Goal: Communication & Community: Answer question/provide support

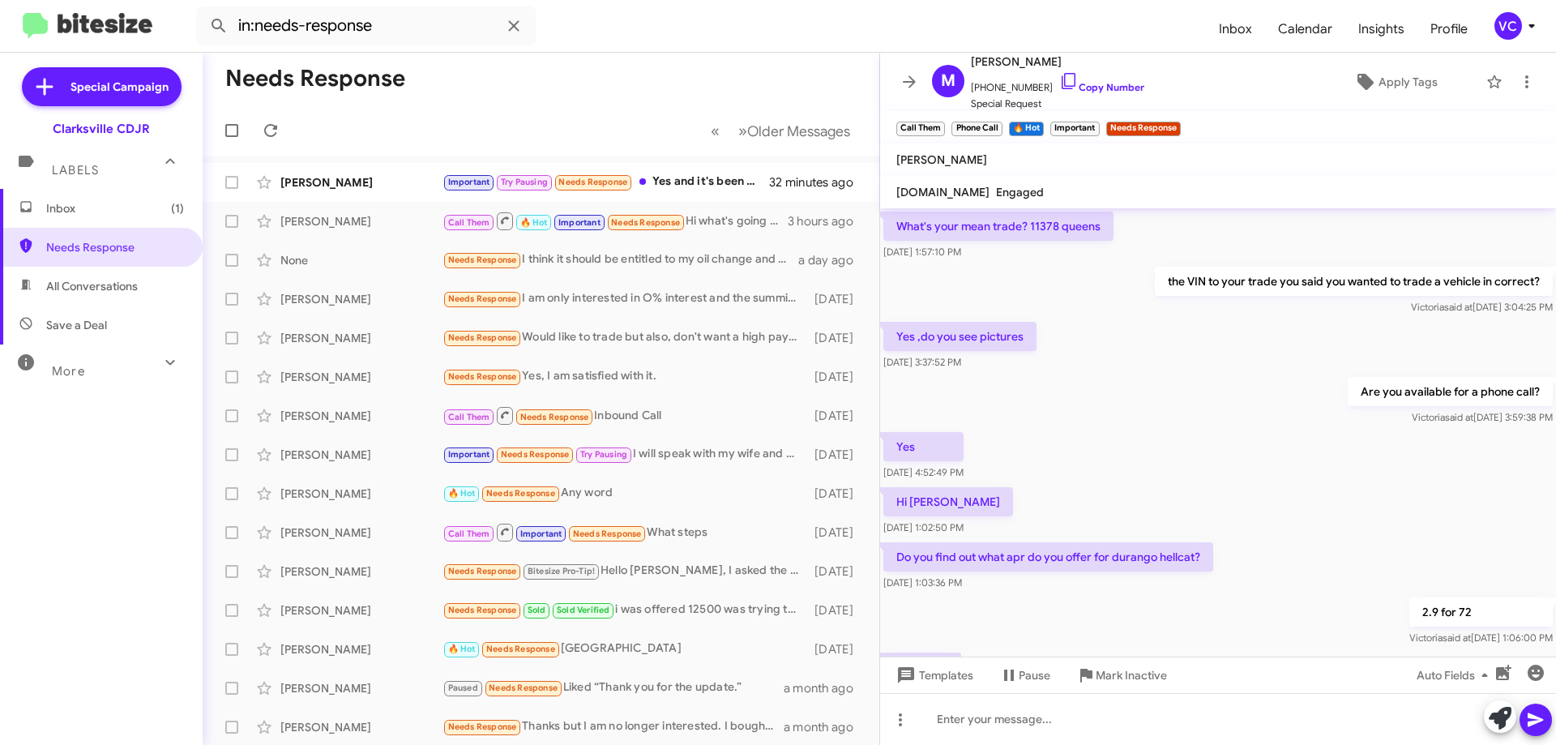
click at [671, 71] on mat-toolbar-row "Needs Response" at bounding box center [541, 79] width 677 height 52
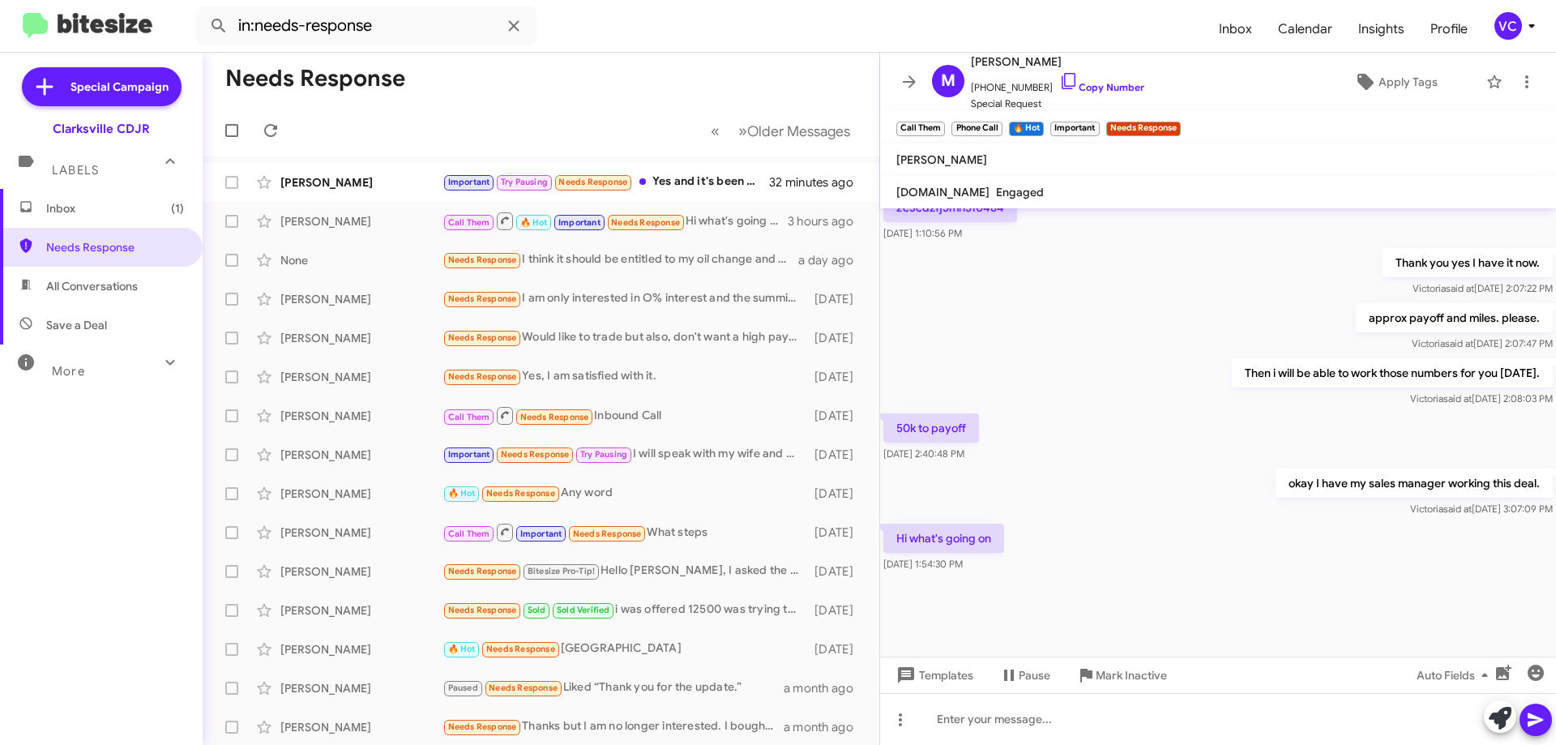
click at [1215, 491] on div "okay I have my sales manager working this deal. [PERSON_NAME] said at [DATE] 3:…" at bounding box center [1218, 492] width 676 height 55
click at [1212, 492] on div "okay I have my sales manager working this deal. [PERSON_NAME] said at [DATE] 3:…" at bounding box center [1218, 492] width 676 height 55
click at [1193, 522] on div "Hi what's going on [DATE] 1:54:30 PM" at bounding box center [1218, 547] width 676 height 55
click at [676, 88] on mat-toolbar-row "Needs Response" at bounding box center [541, 79] width 677 height 52
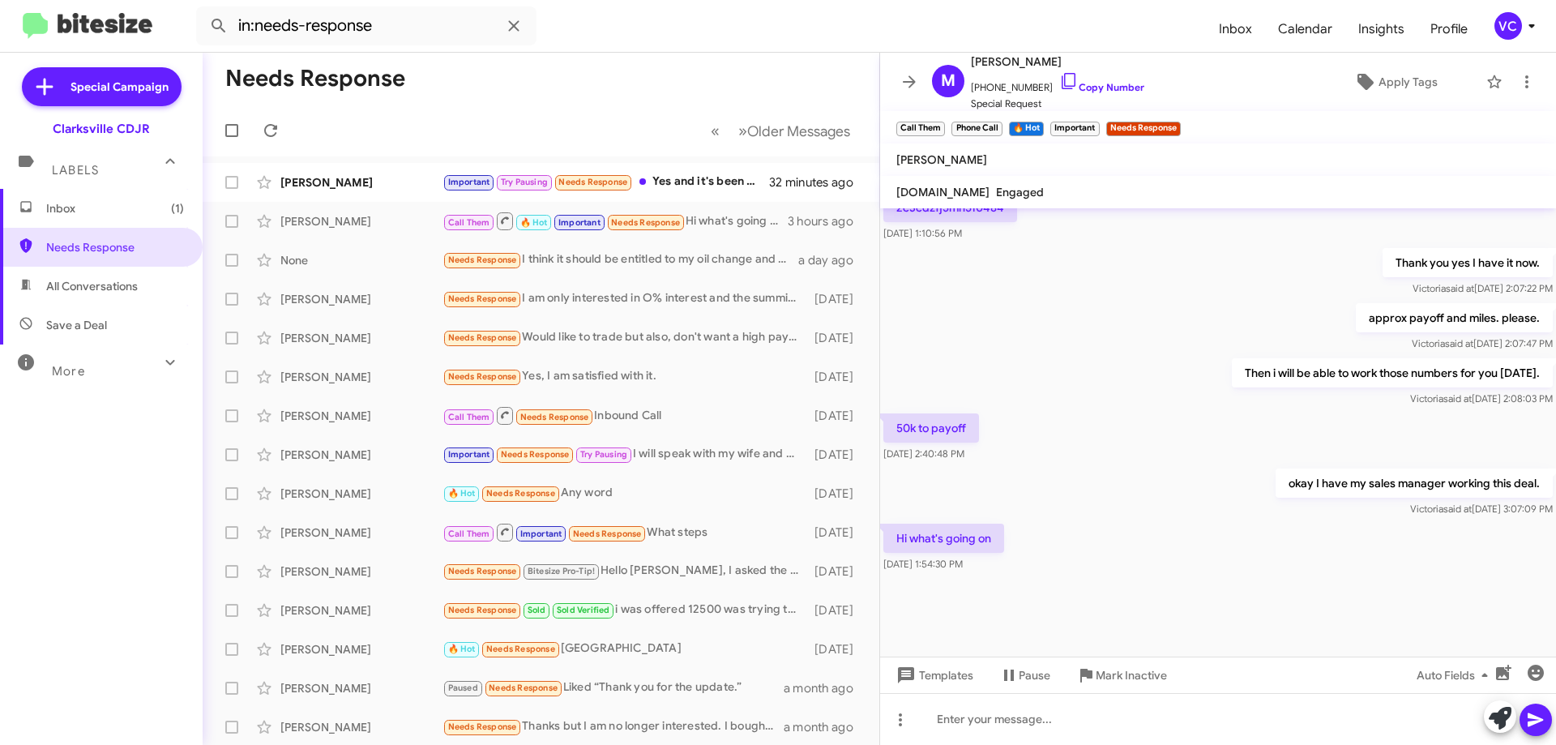
click at [1185, 473] on div "okay I have my sales manager working this deal. [PERSON_NAME] said at [DATE] 3:…" at bounding box center [1218, 492] width 676 height 55
click at [1189, 493] on div "okay I have my sales manager working this deal. [PERSON_NAME] said at [DATE] 3:…" at bounding box center [1218, 492] width 676 height 55
click at [349, 185] on div "[PERSON_NAME]" at bounding box center [361, 182] width 162 height 16
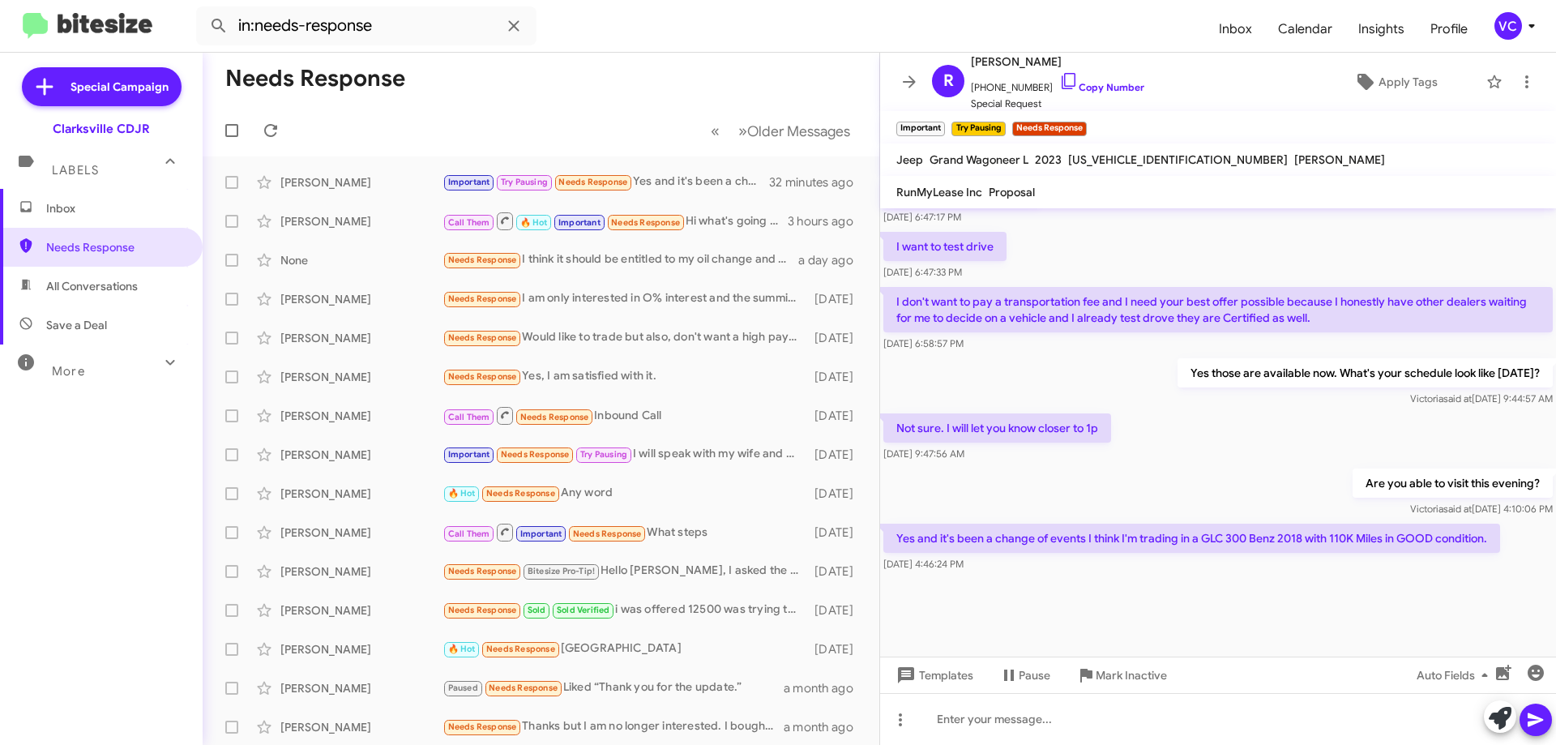
click at [1162, 502] on div "Are you able to visit this evening? [PERSON_NAME] said at [DATE] 4:10:06 PM" at bounding box center [1218, 492] width 676 height 55
click at [1162, 668] on span "Mark Inactive" at bounding box center [1130, 674] width 71 height 29
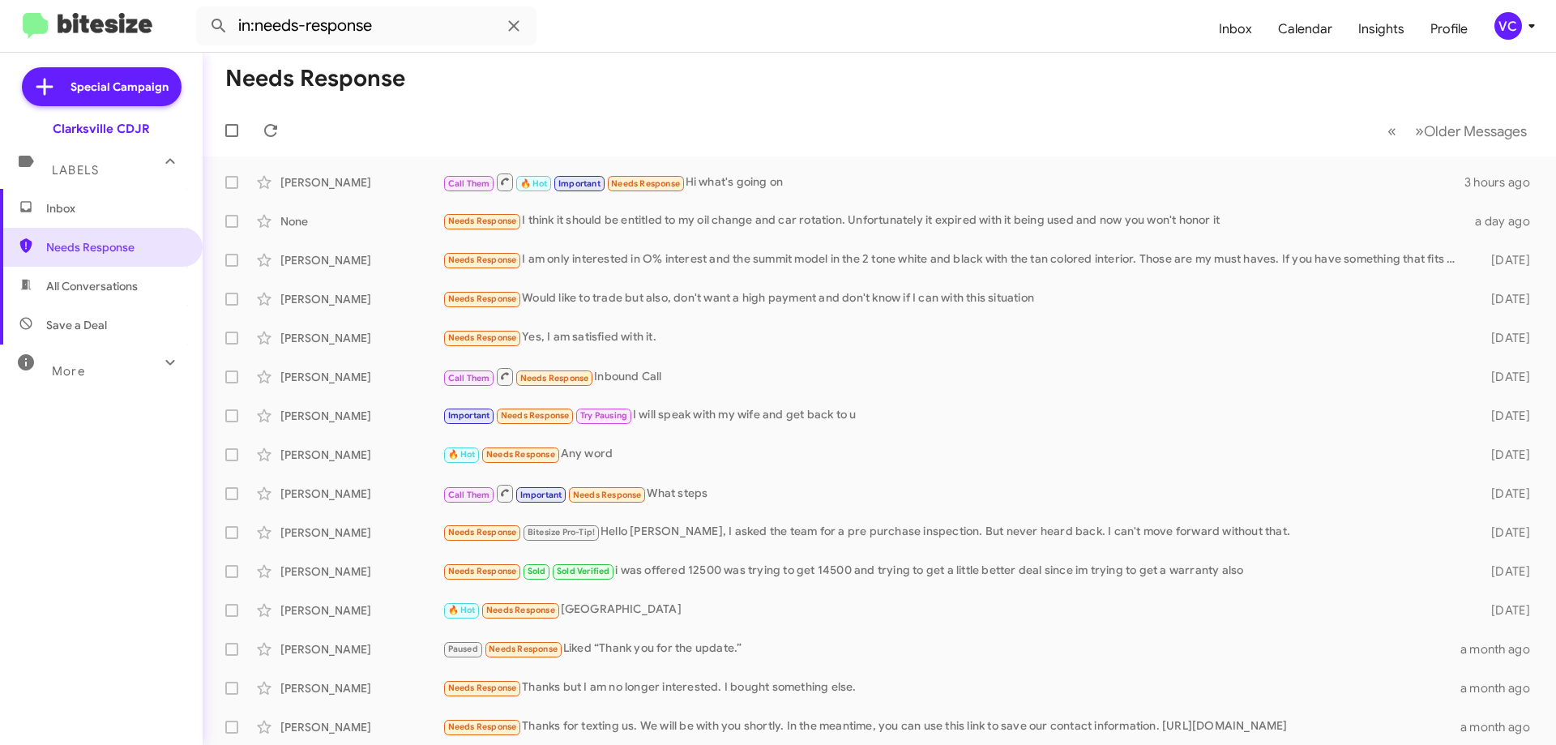
click at [818, 39] on form "in:needs-response" at bounding box center [701, 25] width 1010 height 39
click at [59, 378] on div "More" at bounding box center [85, 364] width 144 height 30
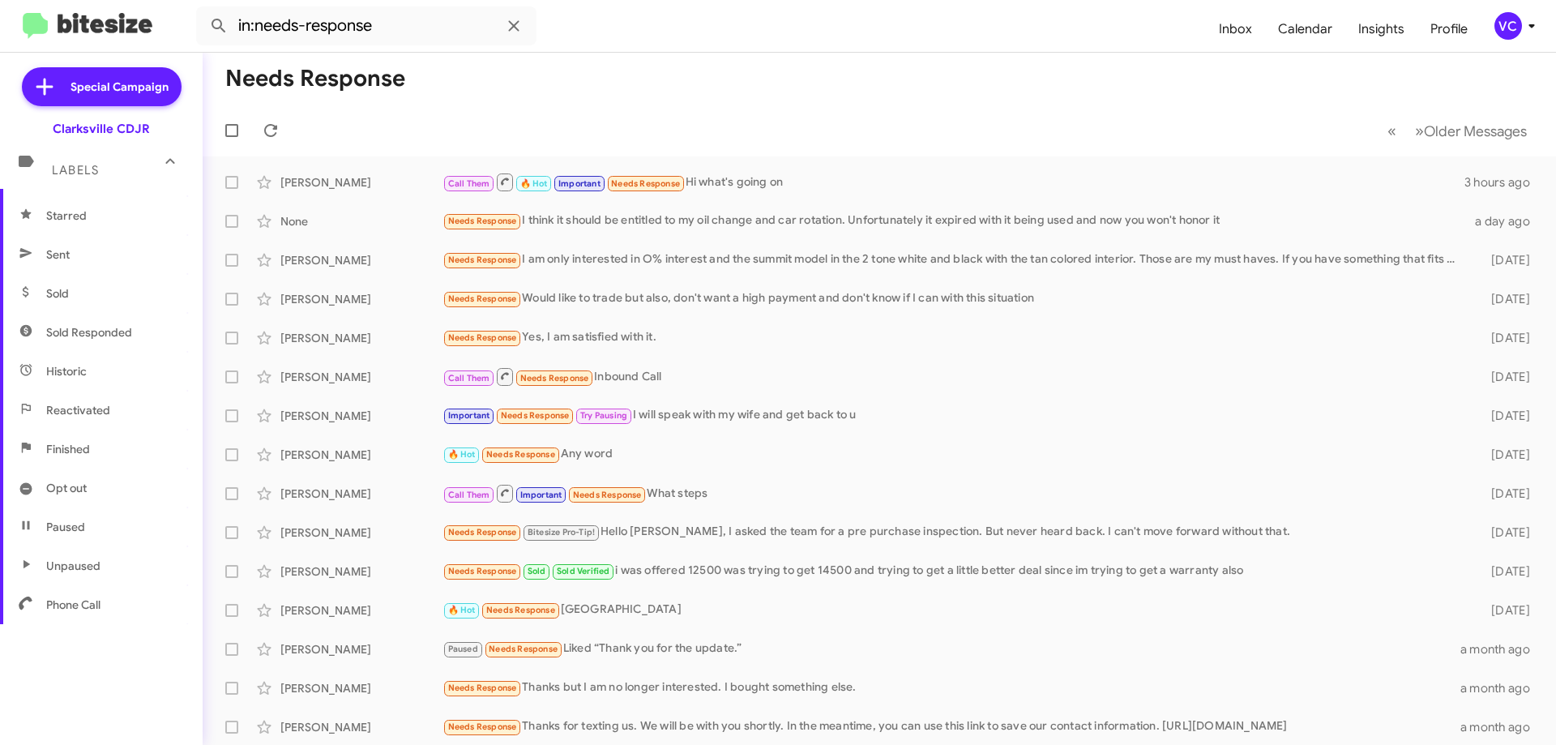
scroll to position [318, 0]
click at [96, 409] on span "Reactivated" at bounding box center [78, 408] width 64 height 16
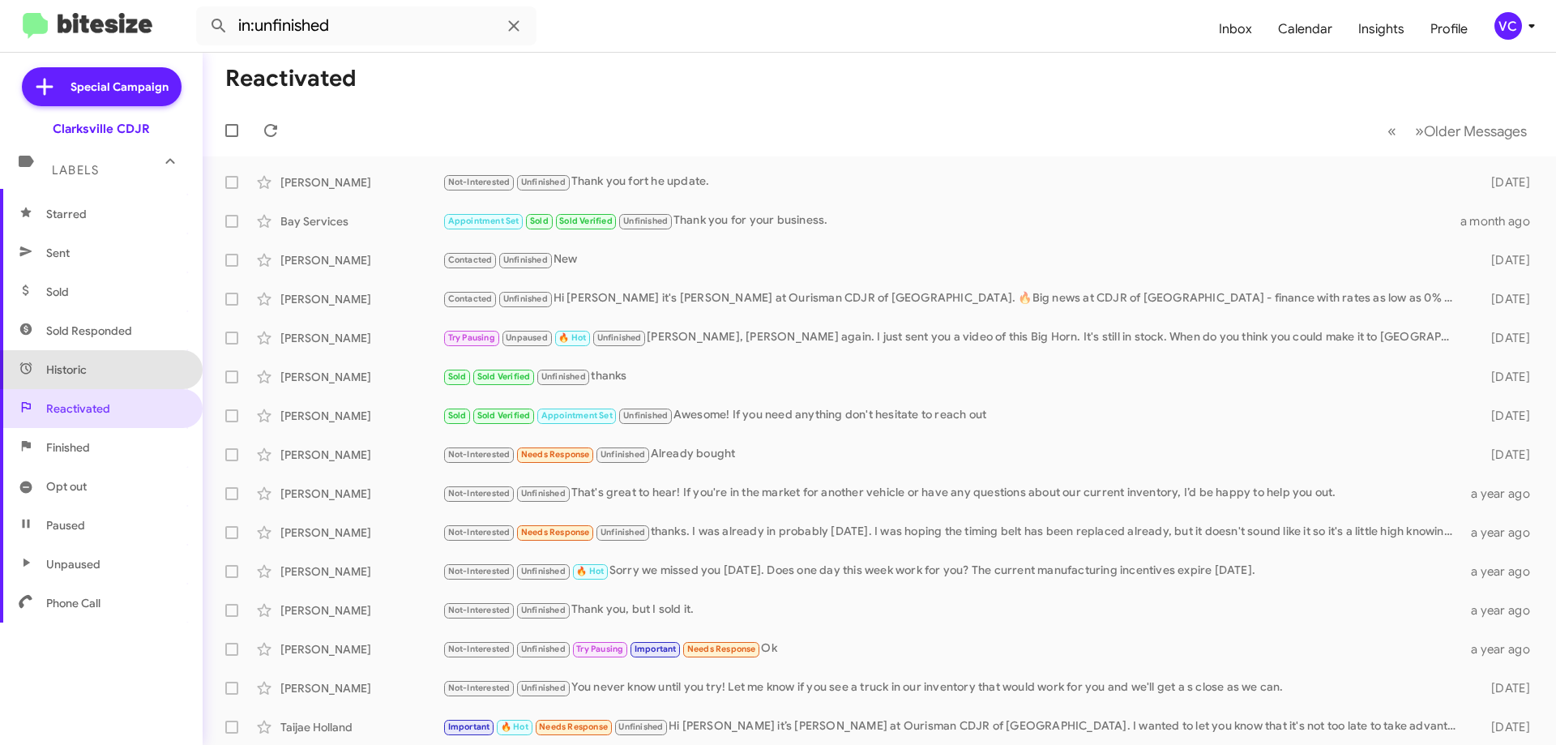
click at [117, 378] on span "Historic" at bounding box center [101, 369] width 203 height 39
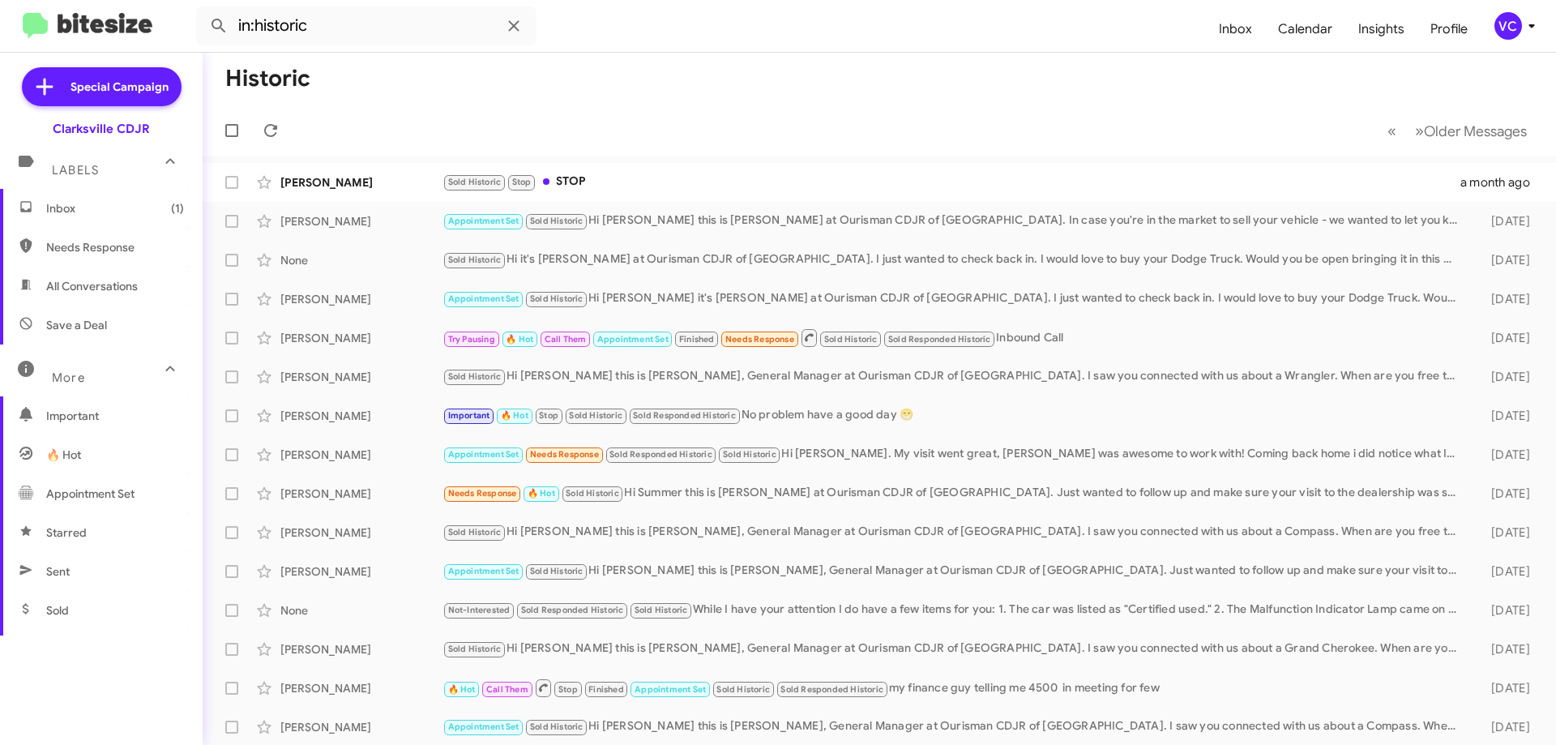
click at [140, 240] on span "Needs Response" at bounding box center [115, 247] width 138 height 16
type input "in:needs-response"
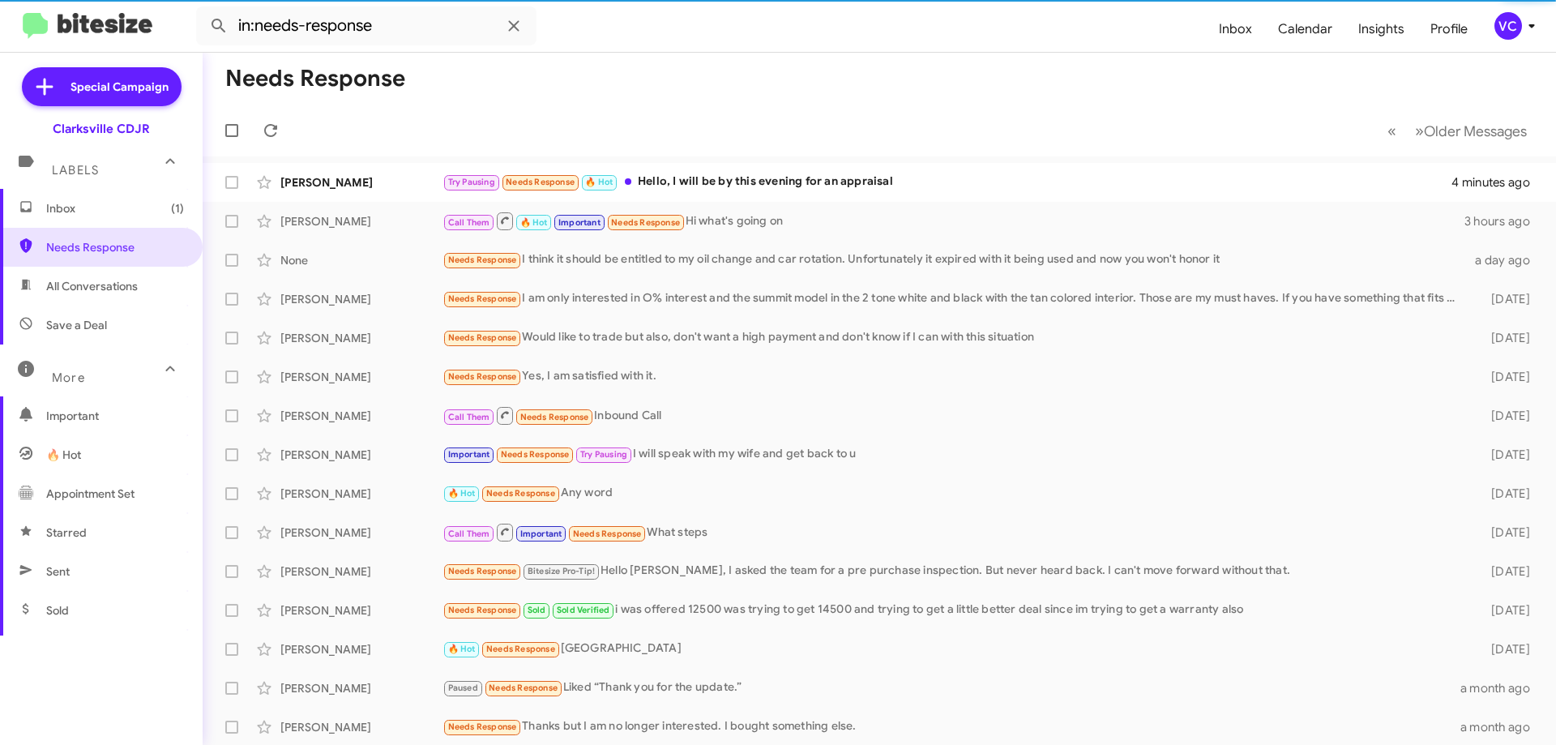
click at [764, 53] on mat-toolbar-row "Needs Response" at bounding box center [879, 79] width 1353 height 52
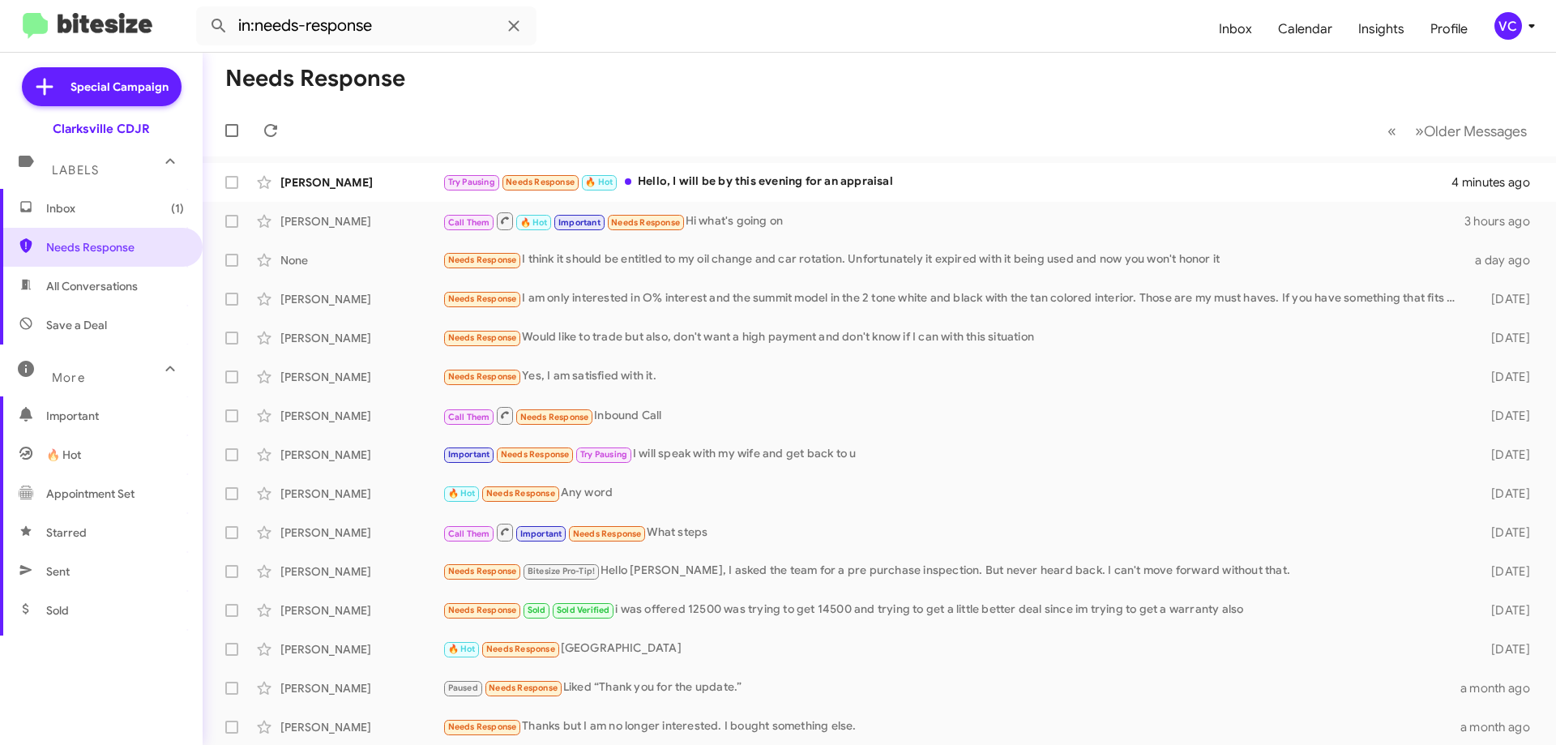
click at [774, 56] on mat-toolbar-row "Needs Response" at bounding box center [879, 79] width 1353 height 52
click at [776, 58] on mat-toolbar-row "Needs Response" at bounding box center [879, 79] width 1353 height 52
click at [787, 62] on mat-toolbar-row "Needs Response" at bounding box center [879, 79] width 1353 height 52
click at [789, 62] on mat-toolbar-row "Needs Response" at bounding box center [879, 79] width 1353 height 52
click at [797, 191] on div "Try Pausing Needs Response 🔥 Hot Hello, I will be by this evening for an apprai…" at bounding box center [959, 182] width 1035 height 19
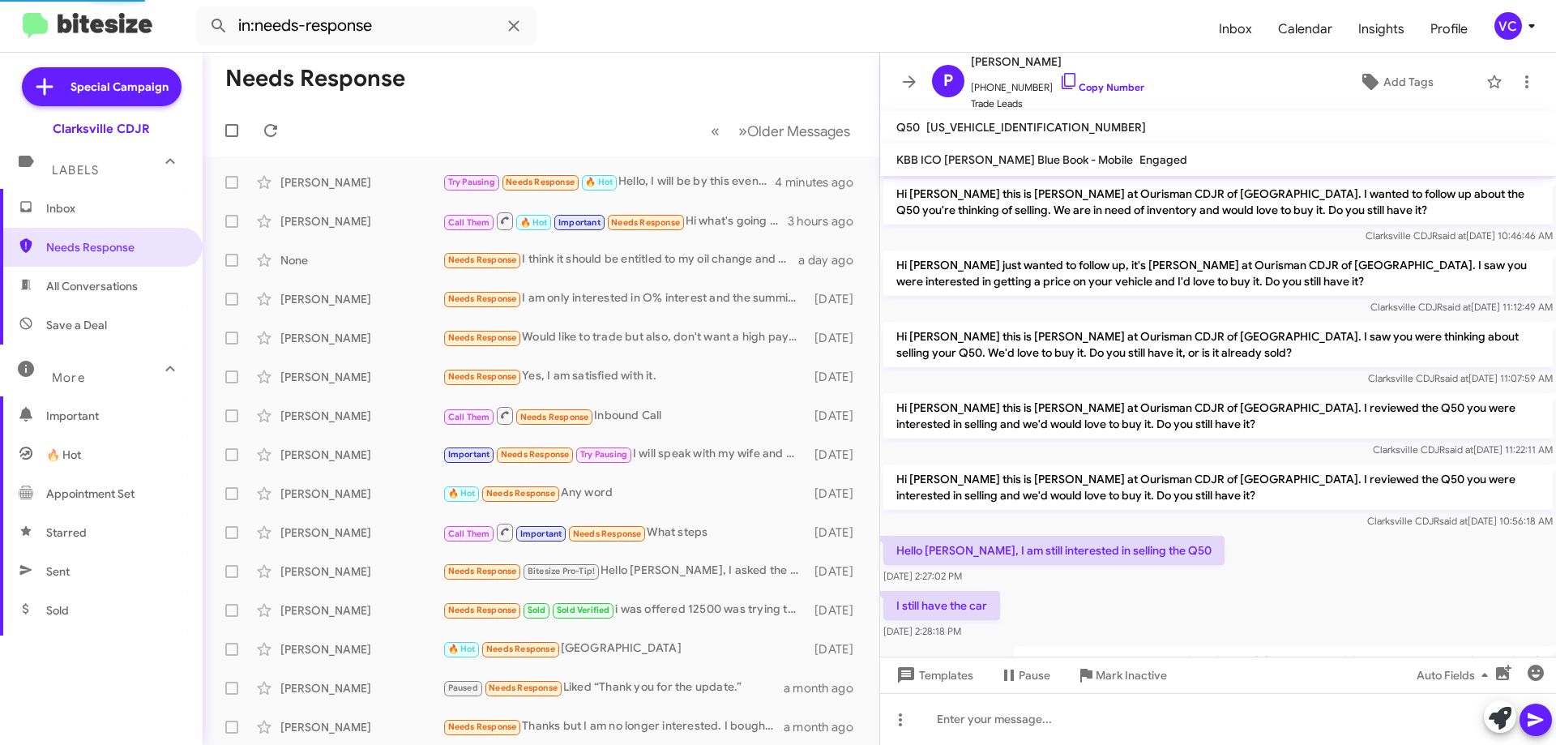
scroll to position [800, 0]
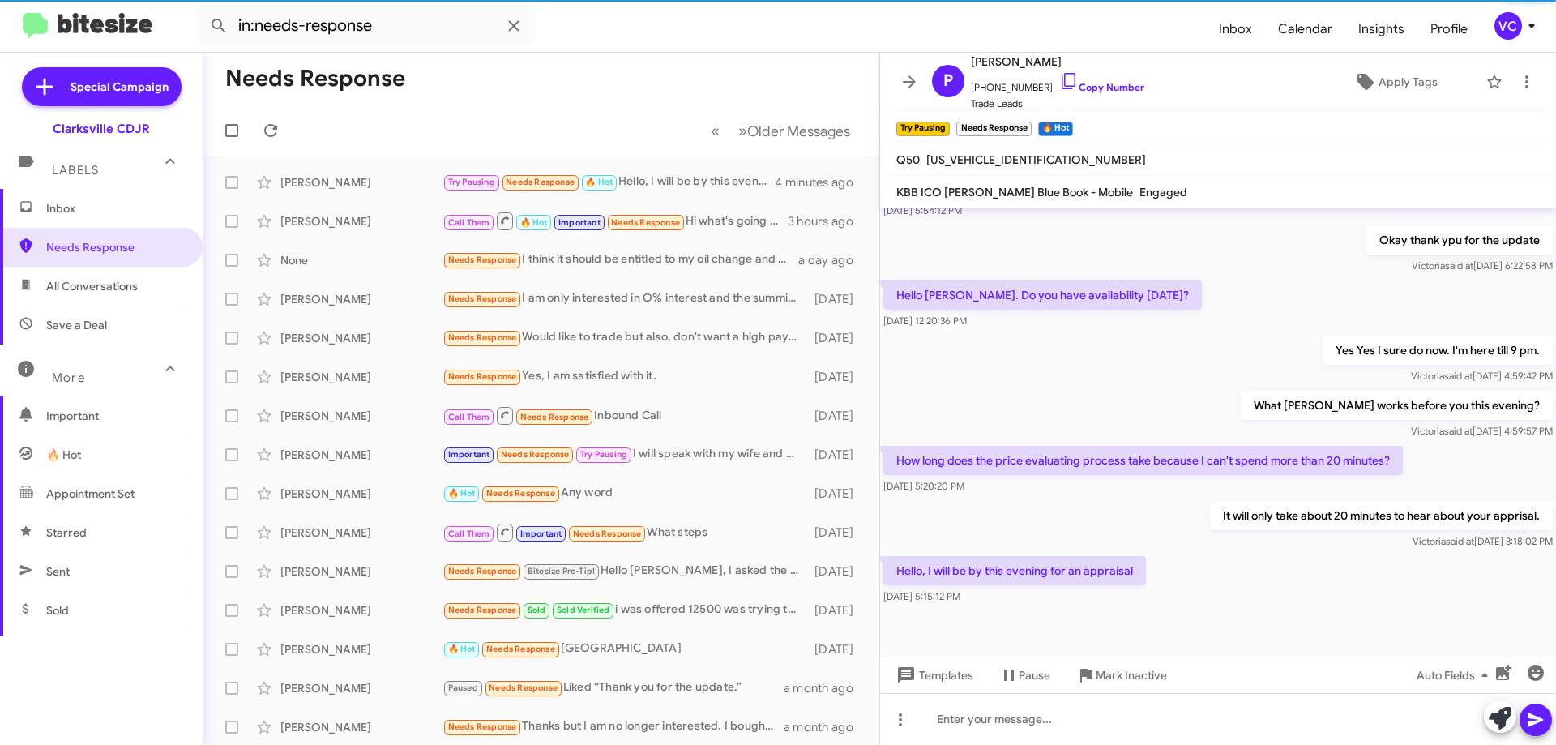
click at [1238, 581] on div "Hello, I will be by this evening for an appraisal [DATE] 5:15:12 PM" at bounding box center [1218, 580] width 676 height 55
click at [1275, 380] on div "Yes Yes I sure do now. I'm here till 9 pm. [PERSON_NAME] said at [DATE] 4:59:42…" at bounding box center [1218, 359] width 676 height 55
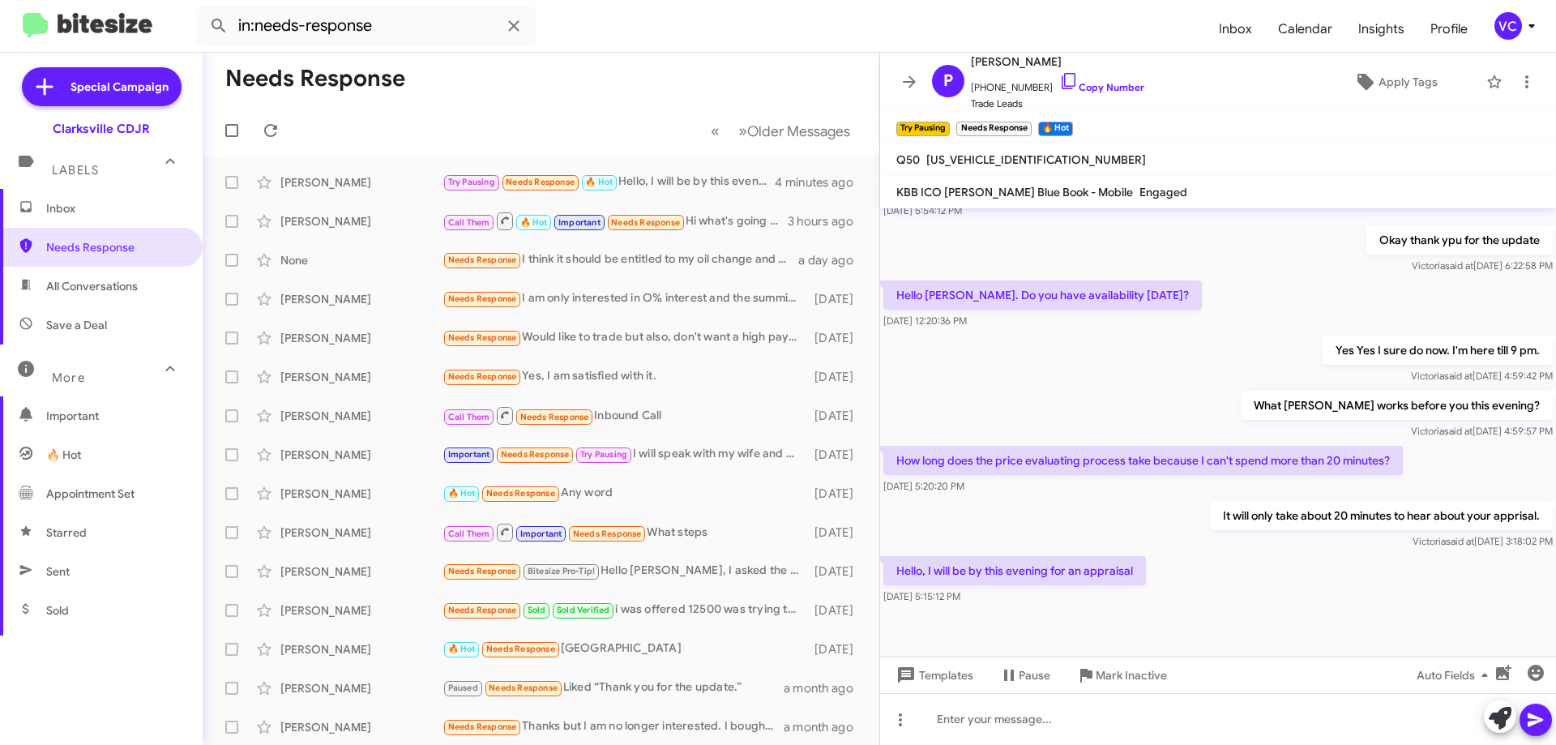
click at [1281, 605] on div "Hello, I will be by this evening for an appraisal [DATE] 5:15:12 PM" at bounding box center [1218, 580] width 676 height 55
click at [1268, 613] on div at bounding box center [1218, 648] width 676 height 81
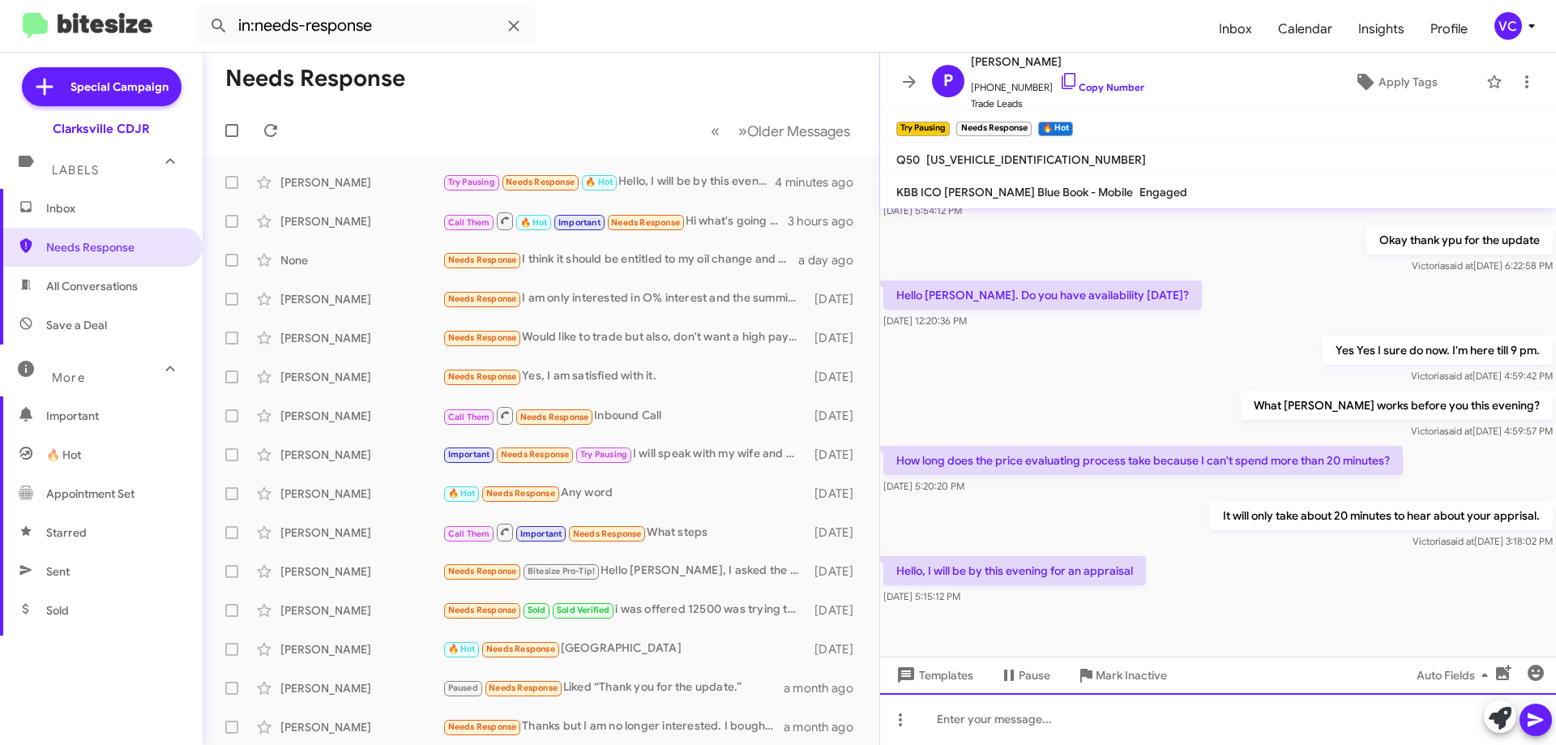
click at [1108, 737] on div at bounding box center [1218, 719] width 676 height 52
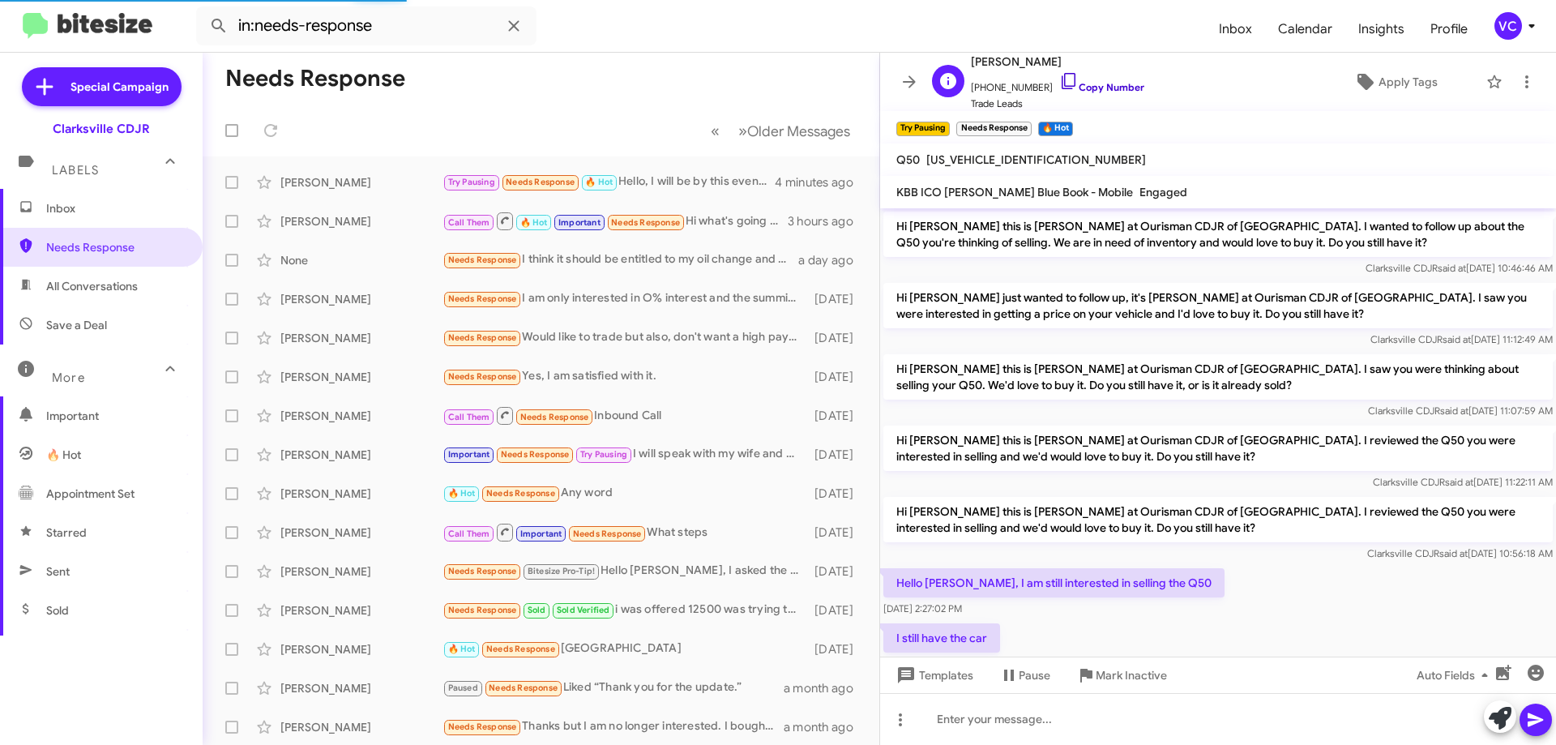
click at [1098, 84] on link "Copy Number" at bounding box center [1101, 87] width 85 height 12
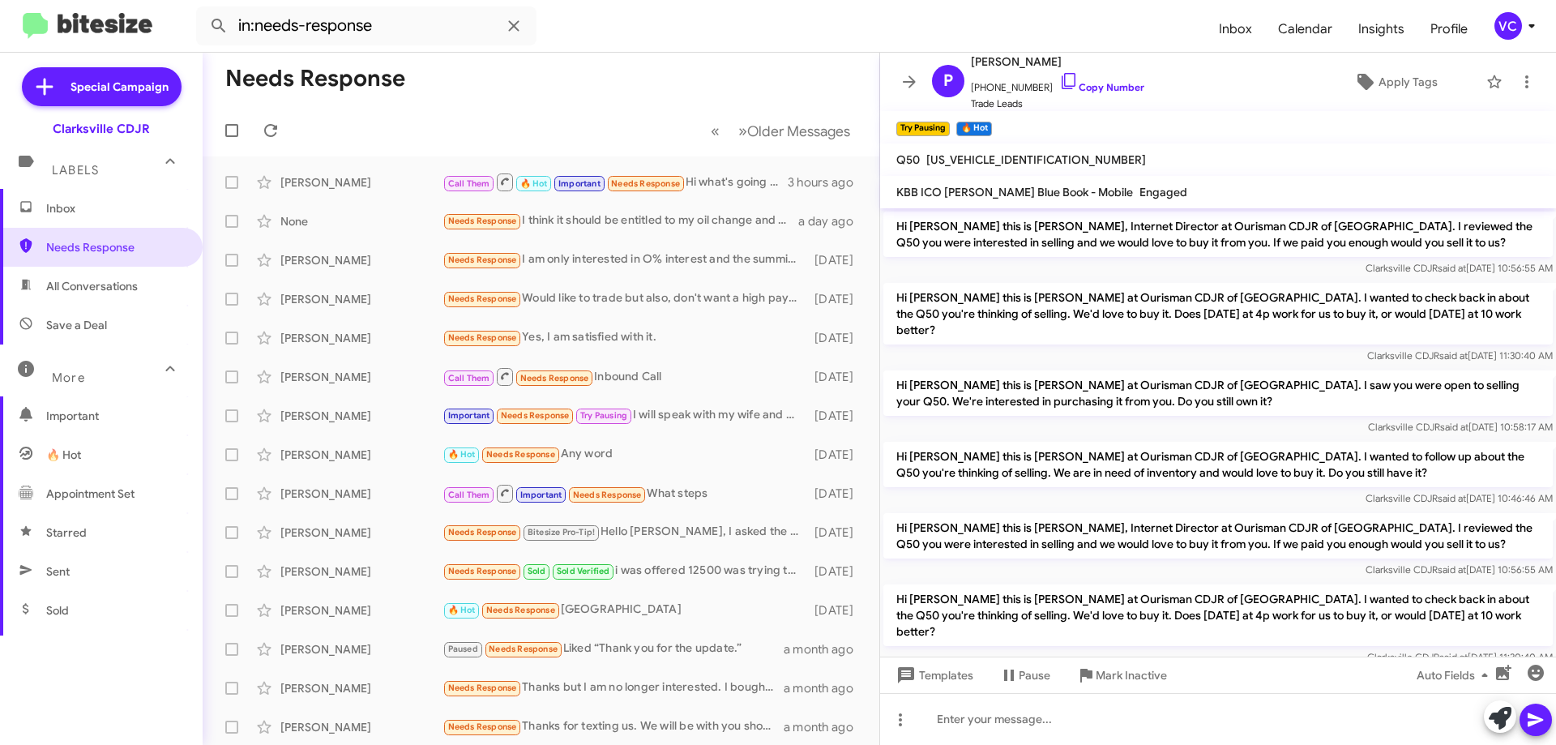
scroll to position [81, 0]
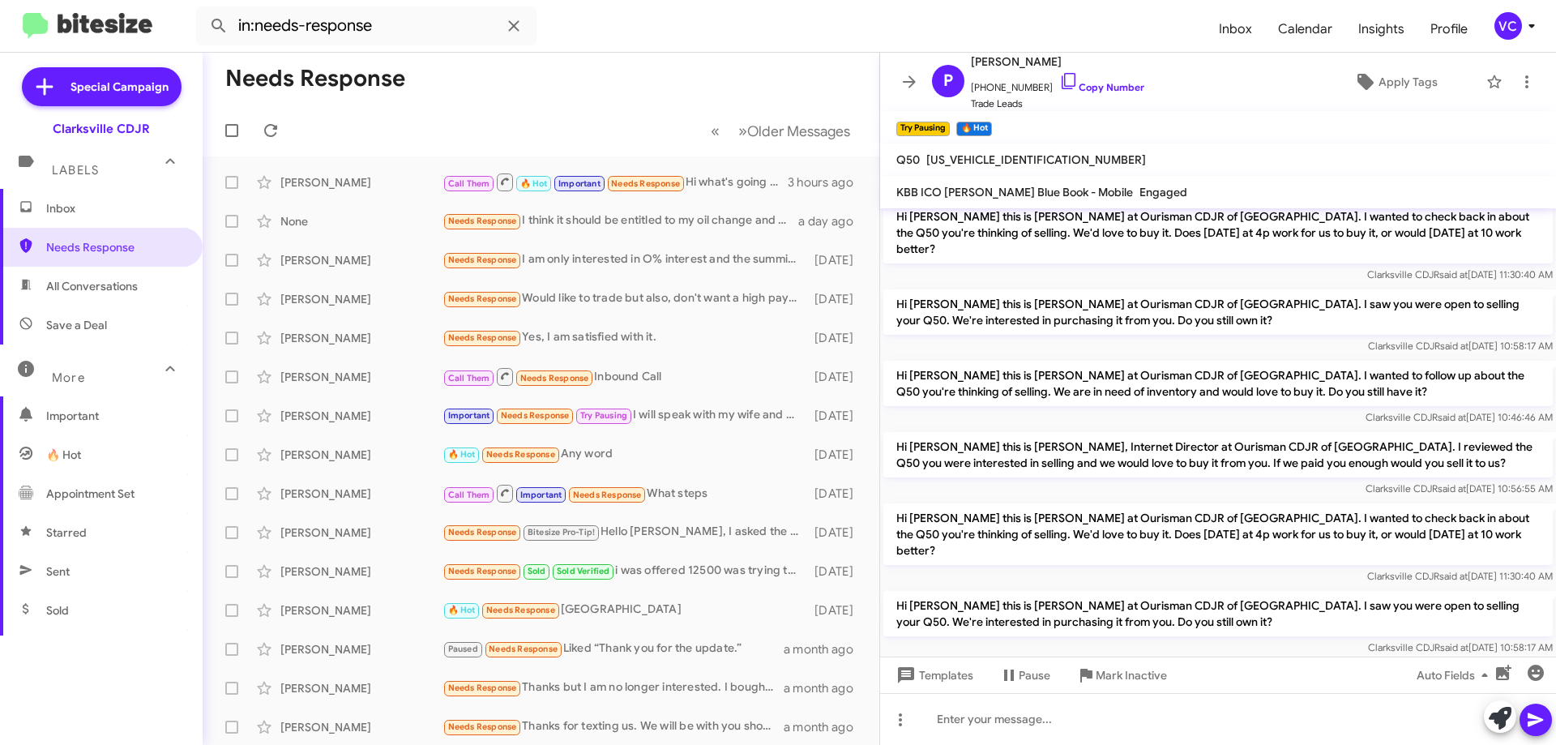
click at [642, 17] on form "in:needs-response" at bounding box center [701, 25] width 1010 height 39
click at [1168, 545] on div "Hi [PERSON_NAME] this is [PERSON_NAME] at Ourisman CDJR of [GEOGRAPHIC_DATA]. I…" at bounding box center [1217, 543] width 669 height 81
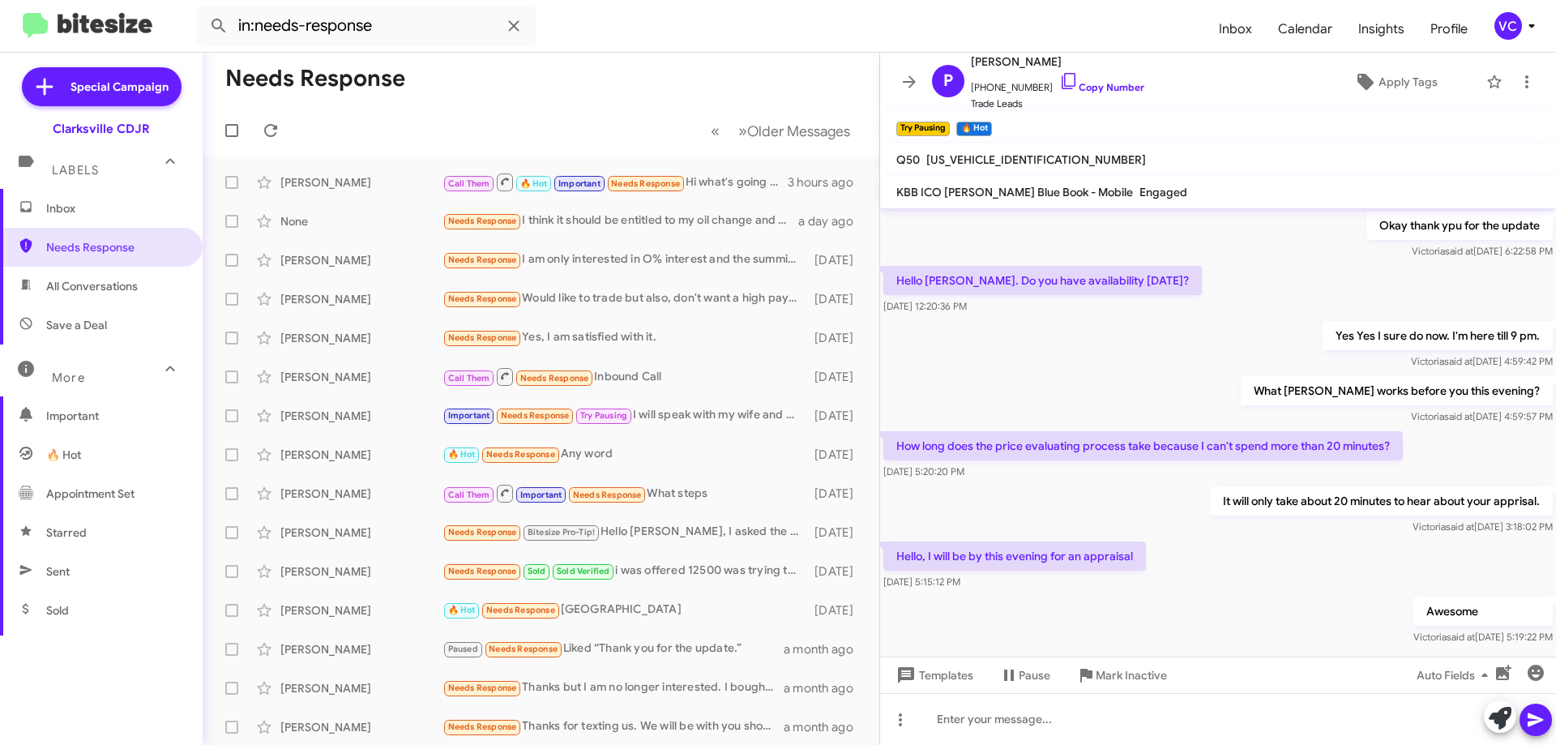
scroll to position [1494, 0]
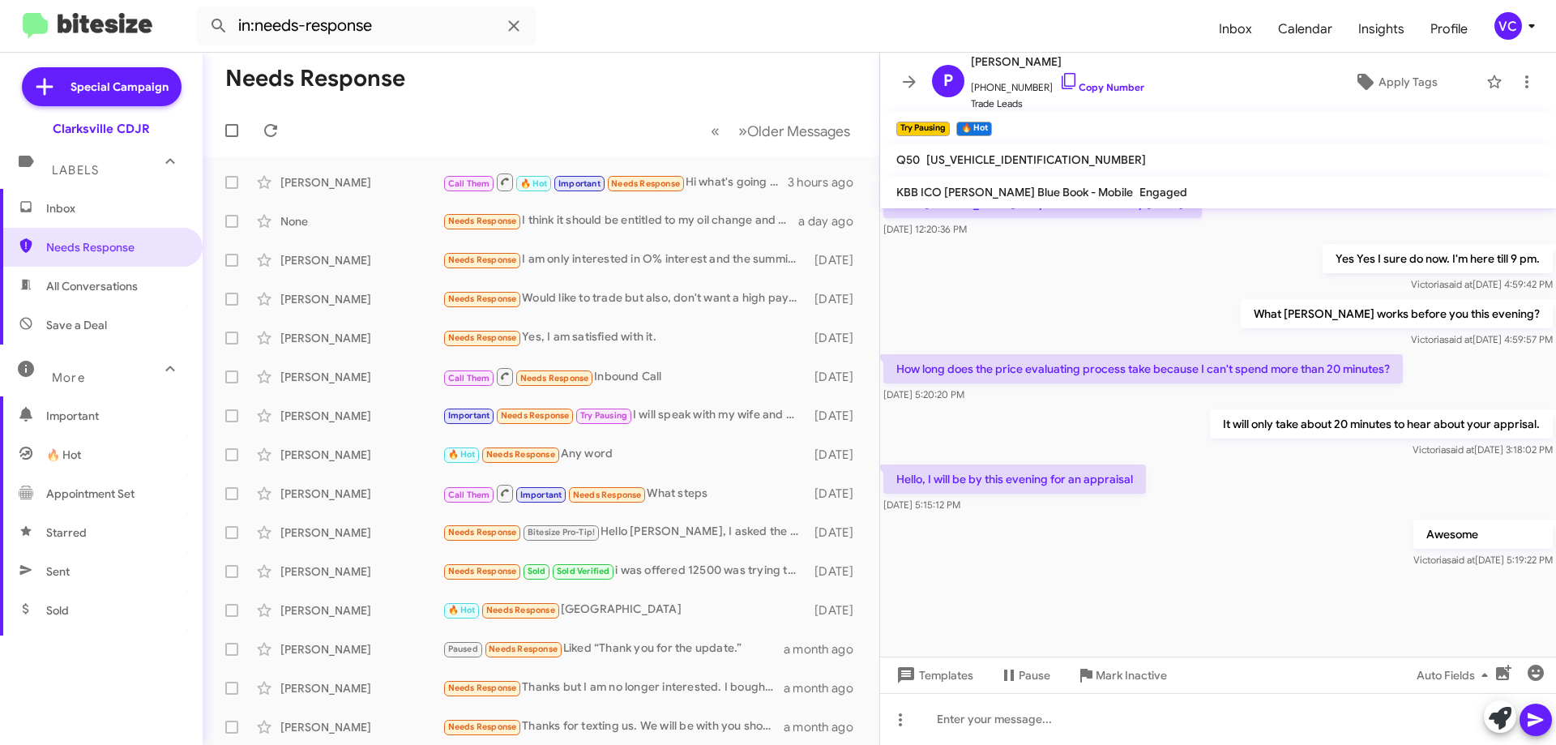
click at [1200, 571] on div at bounding box center [1218, 629] width 676 height 117
drag, startPoint x: 988, startPoint y: 450, endPoint x: 1180, endPoint y: 446, distance: 191.3
click at [1113, 451] on body "in:needs-response Inbox Calendar Insights Profile VC Special Campaign Clarksvil…" at bounding box center [778, 372] width 1556 height 745
click at [1236, 516] on div "Awesome [PERSON_NAME] said at [DATE] 5:19:22 PM" at bounding box center [1218, 543] width 676 height 55
click at [1250, 531] on div "Awesome [PERSON_NAME] said at [DATE] 5:19:22 PM" at bounding box center [1218, 543] width 676 height 55
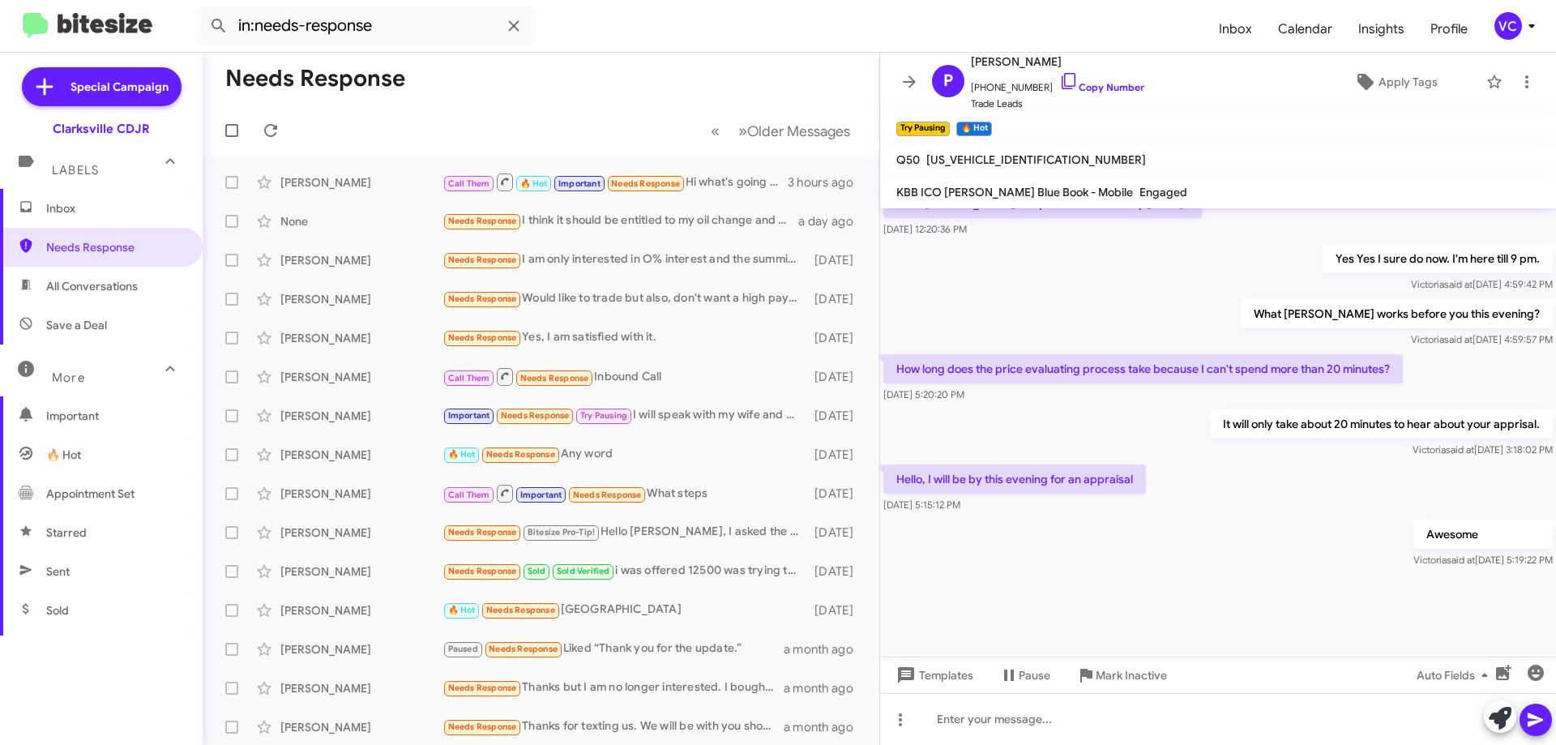
click at [1125, 354] on div "How long does the price evaluating process take because I can't spend more than…" at bounding box center [1142, 378] width 519 height 49
click at [1283, 571] on div at bounding box center [1218, 629] width 676 height 117
click at [1282, 571] on div at bounding box center [1218, 629] width 676 height 117
click at [1278, 571] on div at bounding box center [1218, 629] width 676 height 117
click at [1232, 351] on div "How long does the price evaluating process take because I can't spend more than…" at bounding box center [1218, 378] width 676 height 55
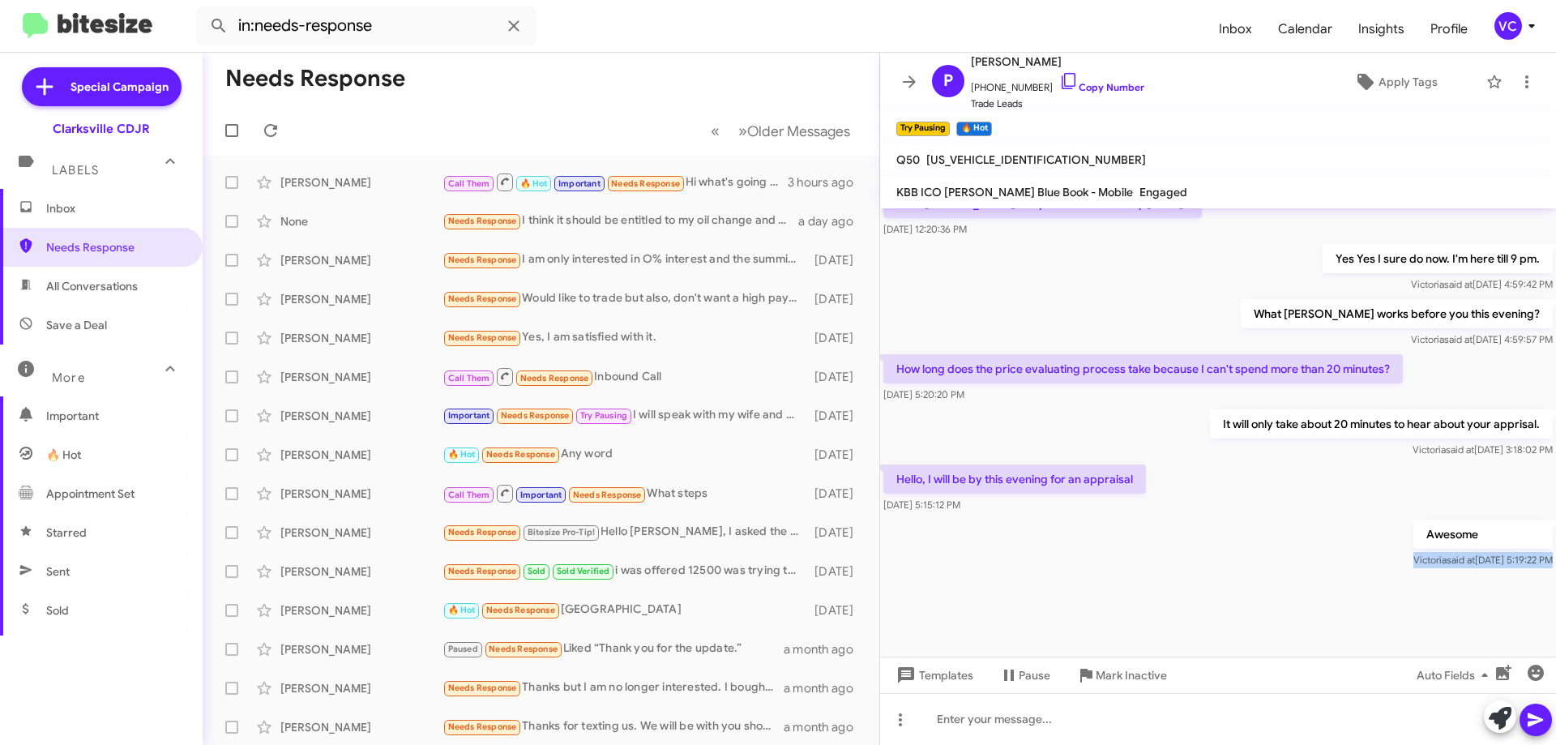
click at [1232, 542] on cdk-virtual-scroll-viewport "Hi [PERSON_NAME] this is [PERSON_NAME], Internet Director at Ourisman CDJR of […" at bounding box center [1218, 432] width 676 height 448
click at [1232, 571] on div at bounding box center [1218, 629] width 676 height 117
click at [1157, 241] on div "Yes Yes I sure do now. I'm here till 9 pm. [PERSON_NAME] said at [DATE] 4:59:42…" at bounding box center [1218, 268] width 676 height 55
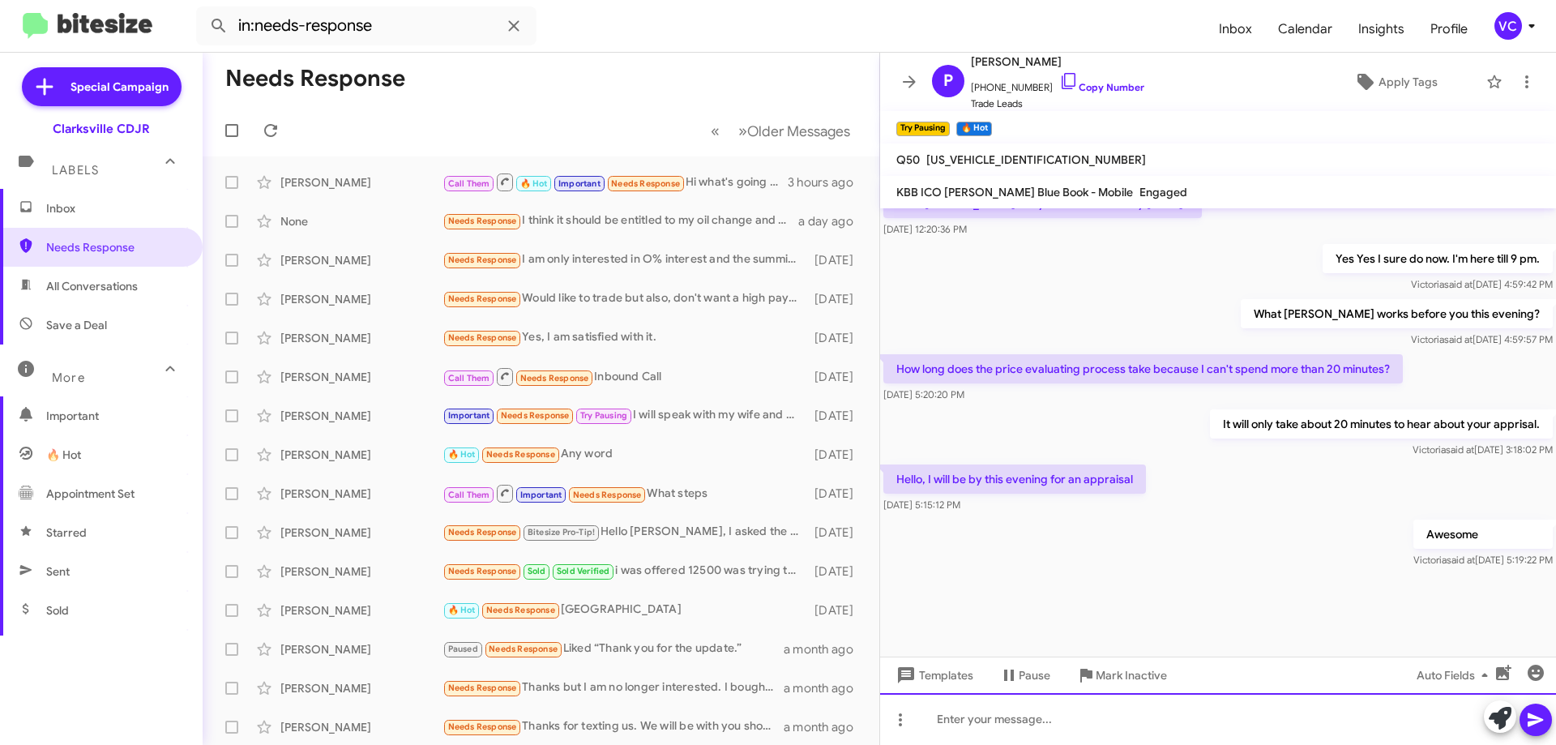
click at [1060, 732] on div at bounding box center [1218, 719] width 676 height 52
click at [1187, 714] on div "Ask for Dwyane when you arrive." at bounding box center [1218, 719] width 676 height 52
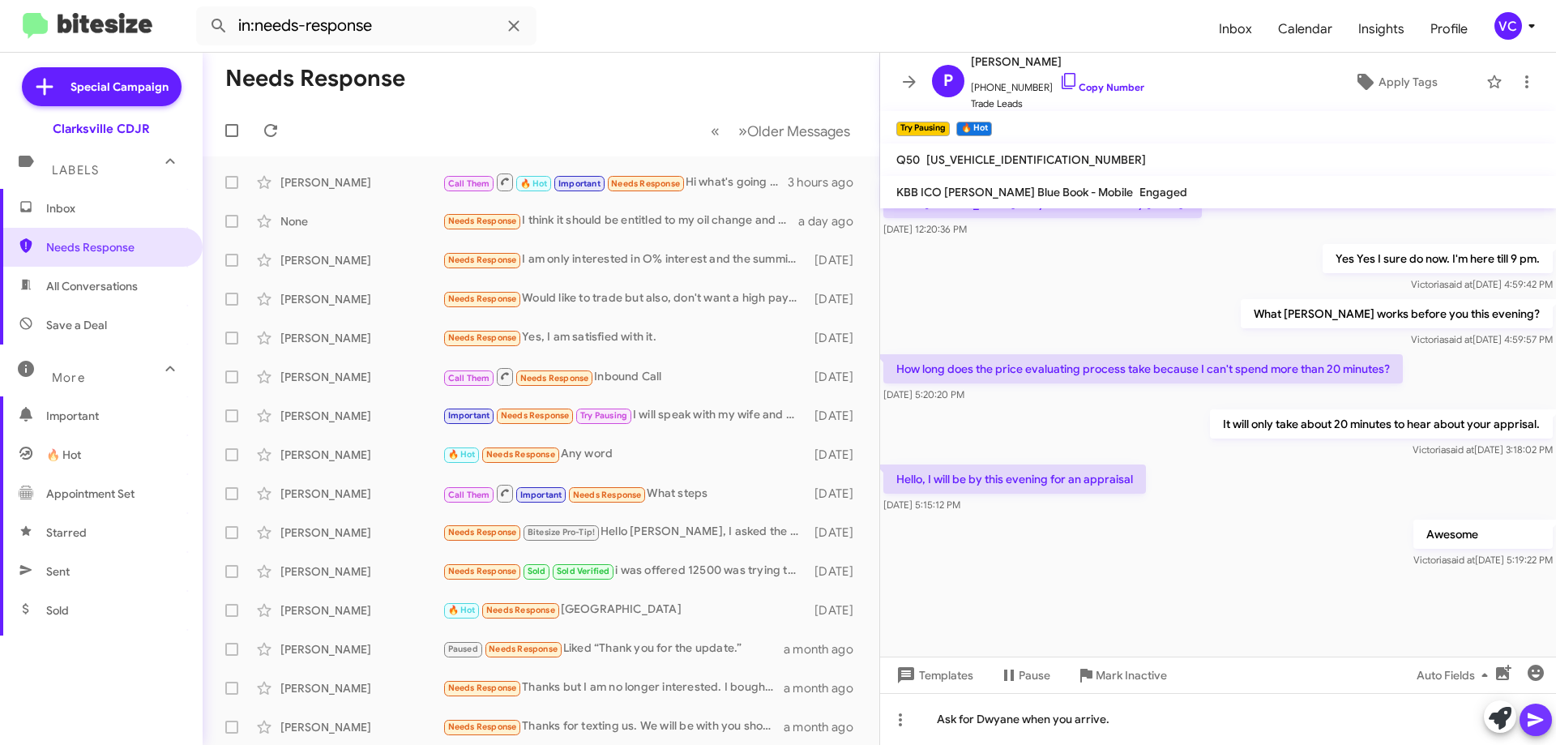
drag, startPoint x: 1550, startPoint y: 717, endPoint x: 1544, endPoint y: 710, distance: 9.2
click at [1550, 715] on button at bounding box center [1535, 719] width 32 height 32
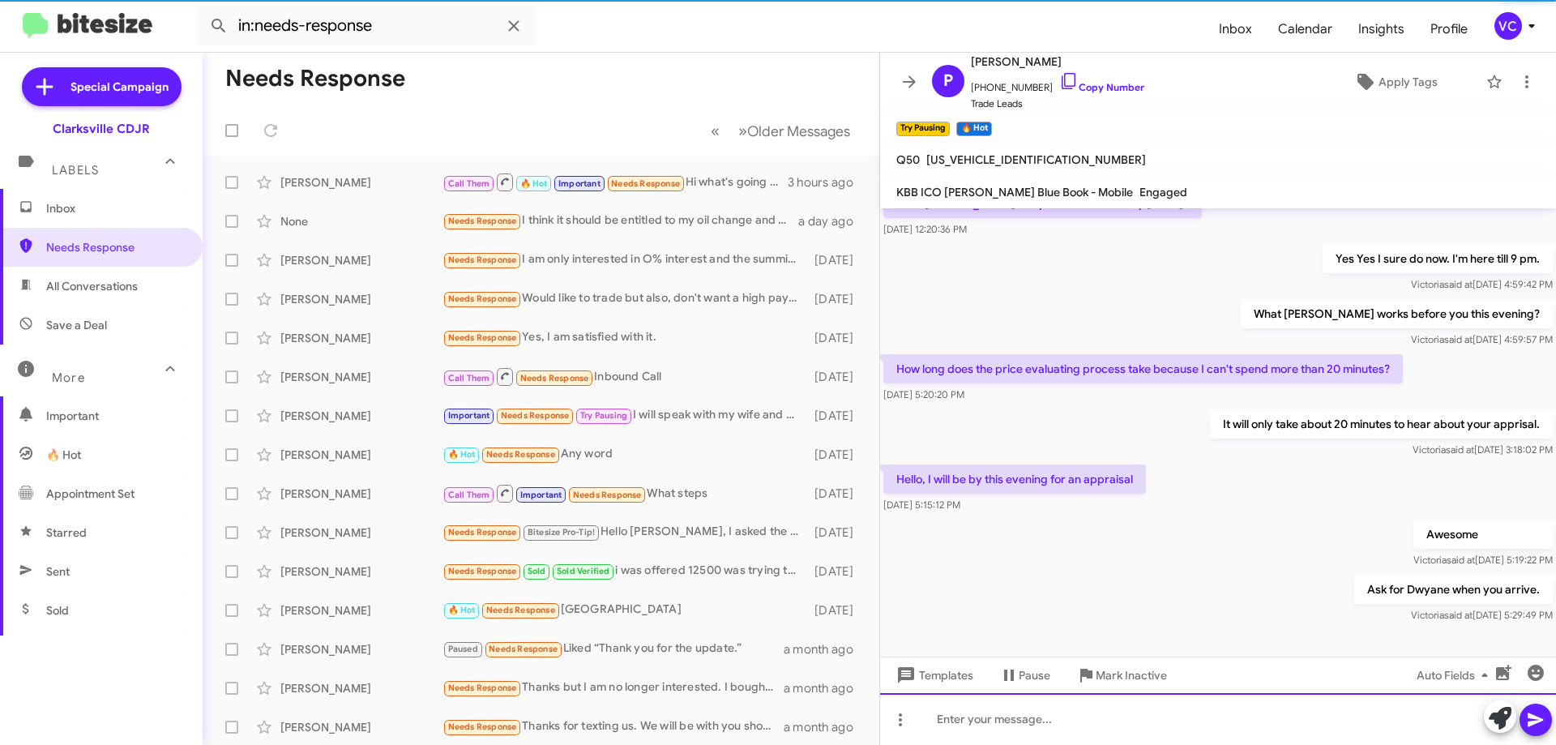
scroll to position [0, 0]
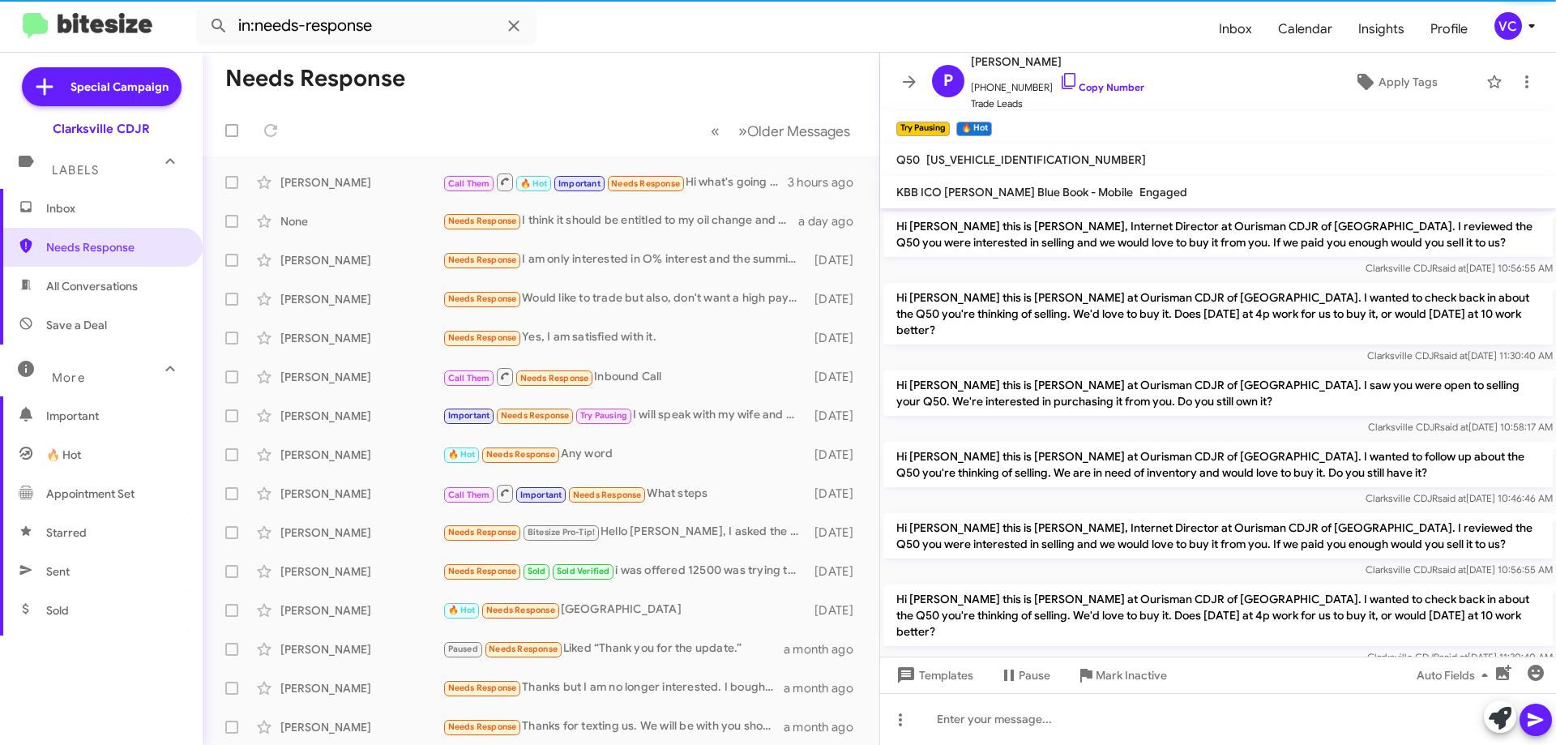
click at [1207, 490] on div "Clarksville CDJR said at [DATE] 10:46:46 AM" at bounding box center [1217, 498] width 669 height 16
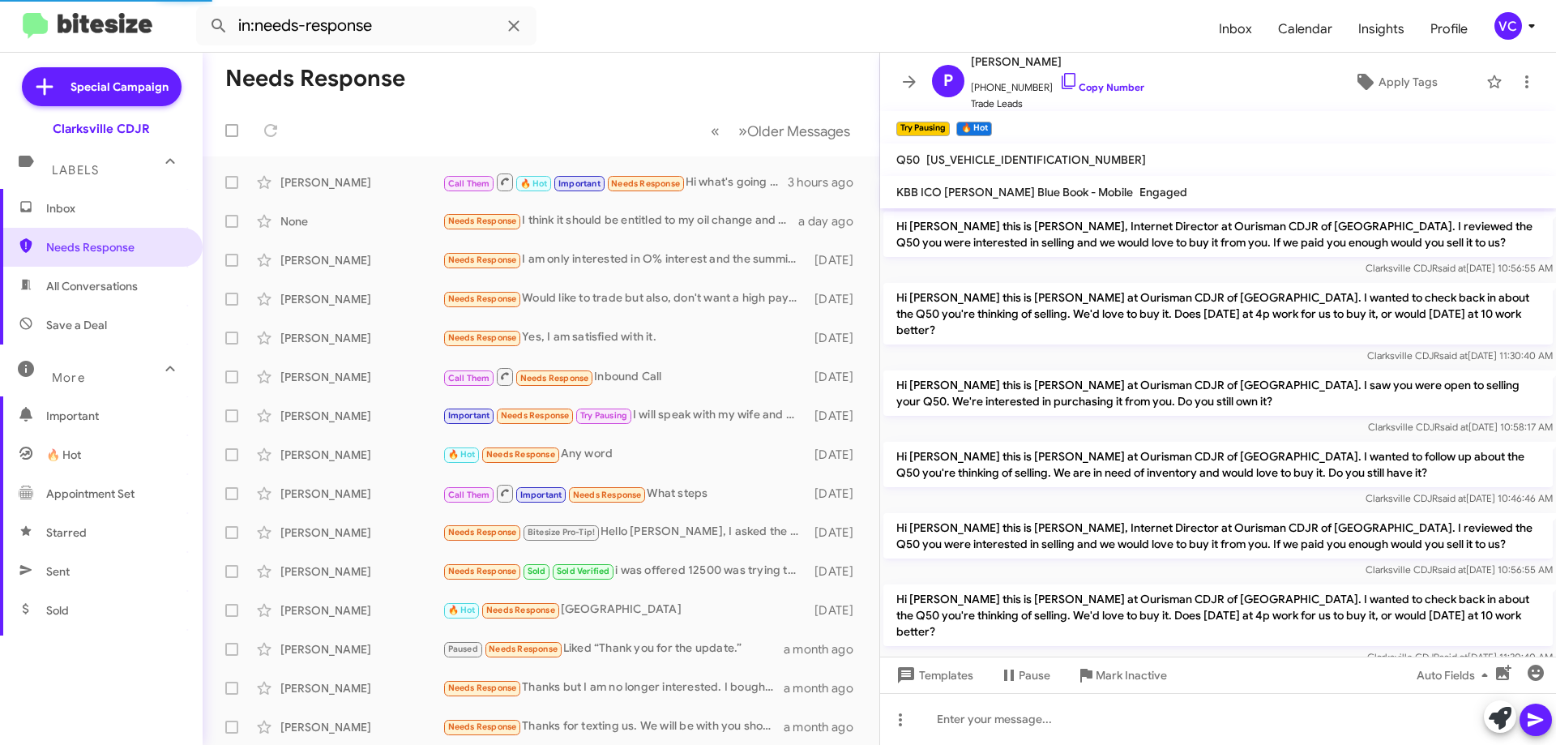
drag, startPoint x: 616, startPoint y: 29, endPoint x: 555, endPoint y: 0, distance: 67.4
click at [615, 28] on form "in:needs-response" at bounding box center [701, 25] width 1010 height 39
